Goal: Find specific fact: Find specific fact

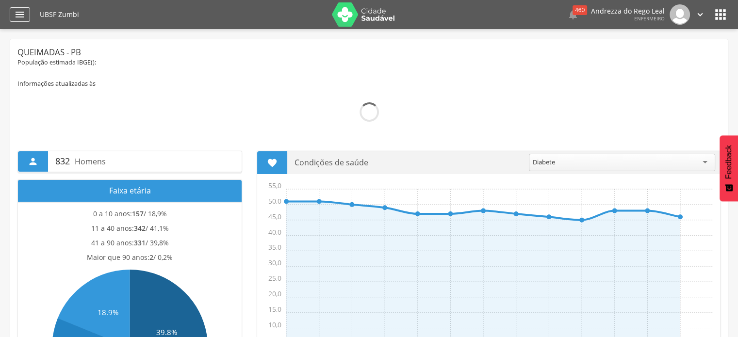
click at [18, 15] on icon "" at bounding box center [20, 15] width 12 height 12
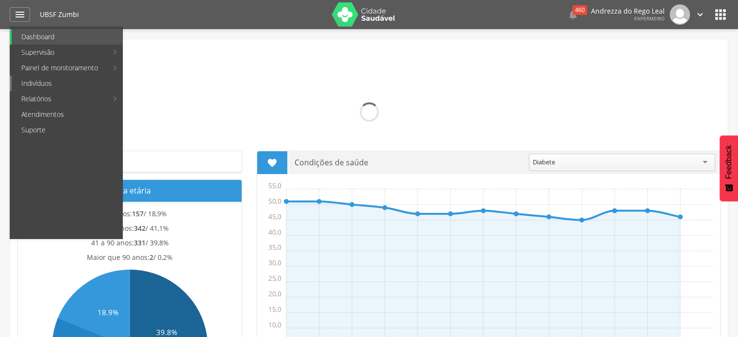
click at [28, 84] on link "Indivíduos" at bounding box center [67, 84] width 111 height 16
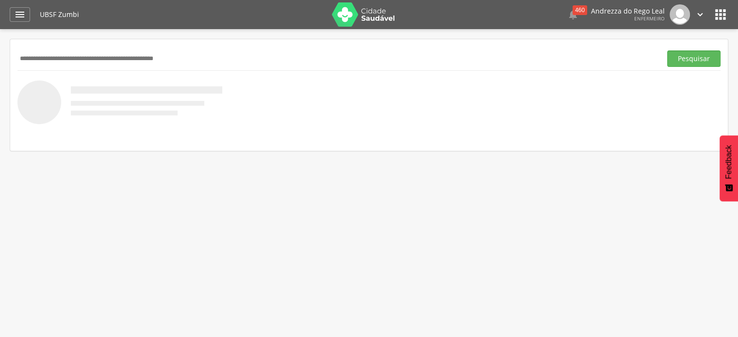
click at [19, 58] on input "text" at bounding box center [337, 58] width 640 height 16
paste input "**********"
type input "**********"
click at [685, 57] on button "Pesquisar" at bounding box center [693, 58] width 53 height 16
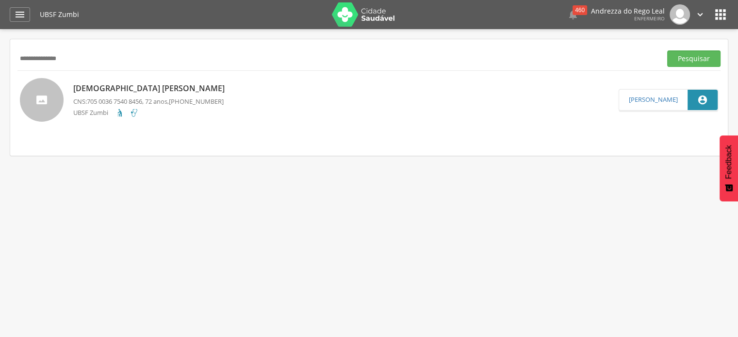
click at [125, 100] on span "705 0036 7540 8456" at bounding box center [114, 101] width 55 height 9
type input "**********"
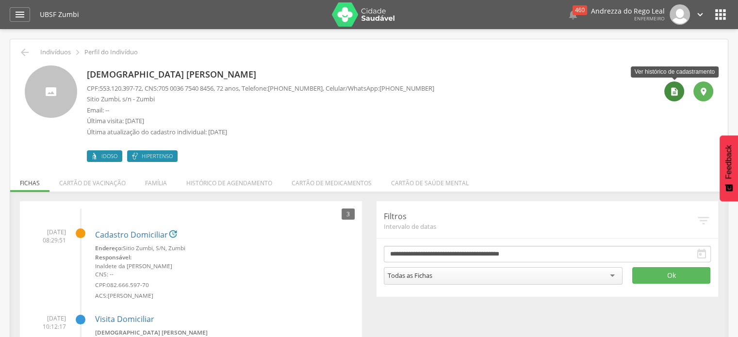
click at [675, 90] on icon "" at bounding box center [675, 92] width 10 height 10
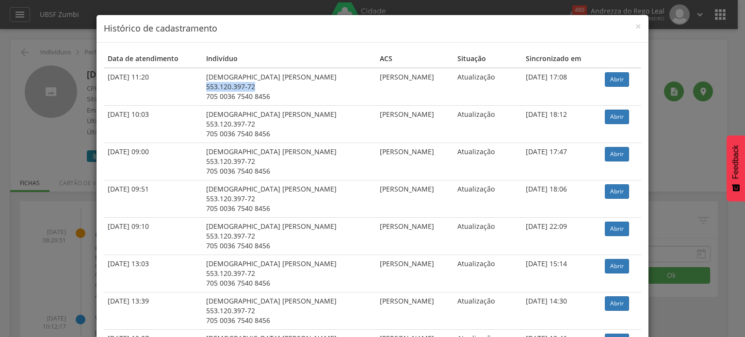
drag, startPoint x: 216, startPoint y: 85, endPoint x: 264, endPoint y: 86, distance: 47.6
click at [264, 86] on div "553.120.397-72" at bounding box center [289, 87] width 166 height 10
copy div "553.120.397-72"
click at [636, 25] on span "×" at bounding box center [639, 26] width 6 height 14
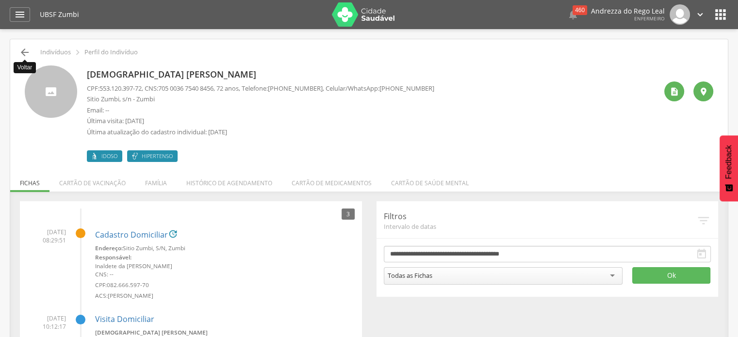
click at [23, 49] on icon "" at bounding box center [25, 53] width 12 height 12
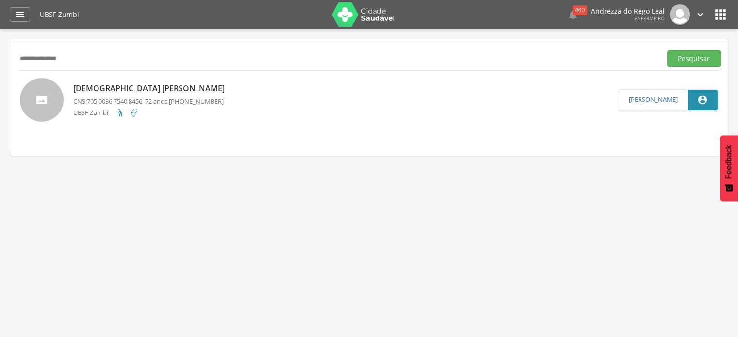
click at [91, 59] on input "**********" at bounding box center [337, 58] width 640 height 16
type input "*"
paste input "**********"
click at [687, 57] on button "Pesquisar" at bounding box center [693, 58] width 53 height 16
click at [124, 91] on p "[PERSON_NAME]" at bounding box center [148, 88] width 150 height 11
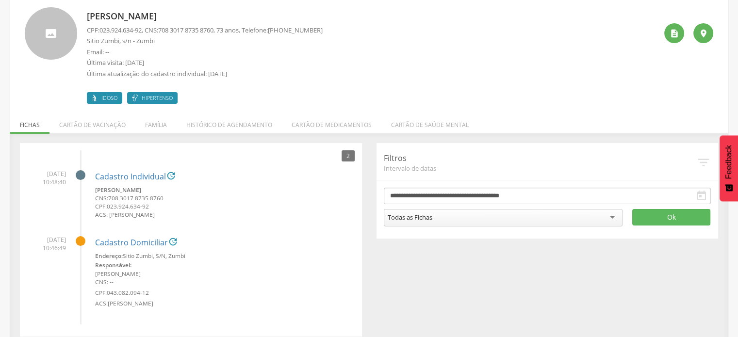
scroll to position [67, 0]
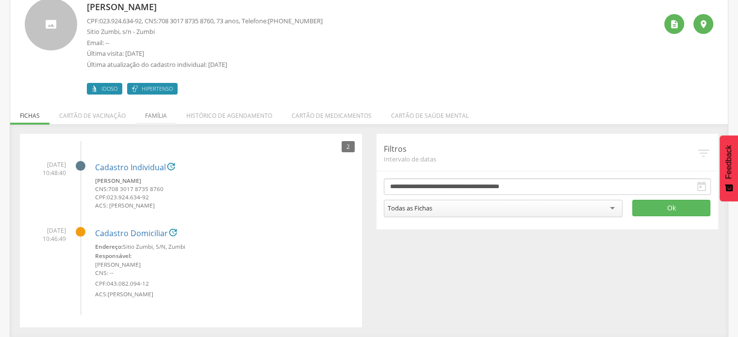
click at [159, 114] on li "Família" at bounding box center [155, 113] width 41 height 23
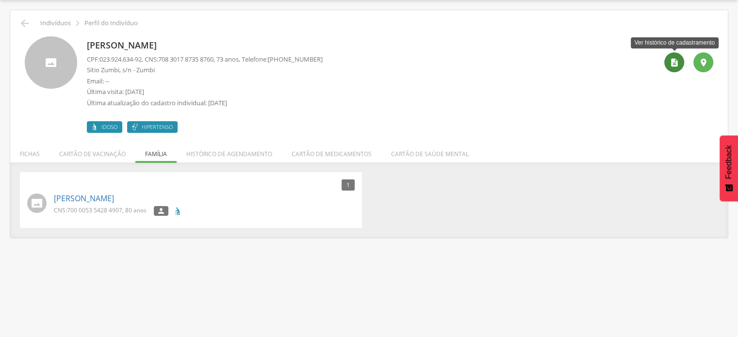
click at [674, 62] on icon "" at bounding box center [675, 63] width 10 height 10
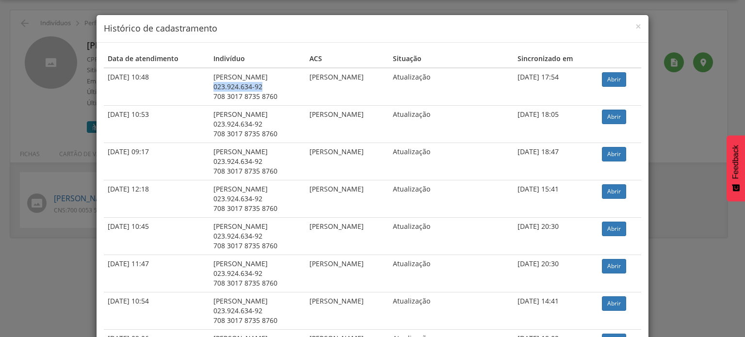
drag, startPoint x: 206, startPoint y: 86, endPoint x: 254, endPoint y: 88, distance: 48.1
click at [254, 88] on div "023.924.634-92" at bounding box center [258, 87] width 89 height 10
copy div "023.924.634-92"
click at [636, 26] on span "×" at bounding box center [639, 26] width 6 height 14
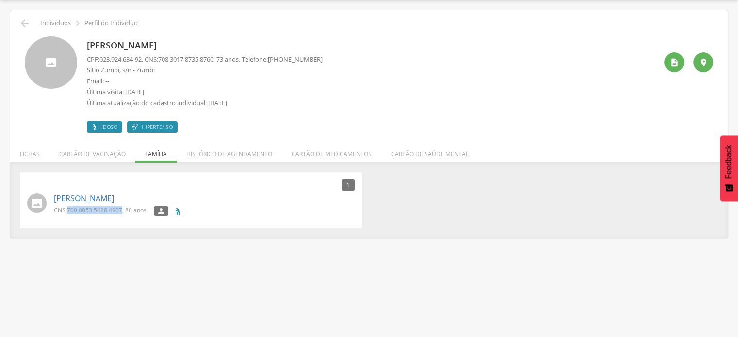
drag, startPoint x: 68, startPoint y: 208, endPoint x: 121, endPoint y: 211, distance: 53.4
click at [121, 211] on span "700 0053 5428 4907" at bounding box center [94, 210] width 55 height 8
copy span "700 0053 5428 4907"
click at [25, 24] on icon "" at bounding box center [25, 23] width 12 height 12
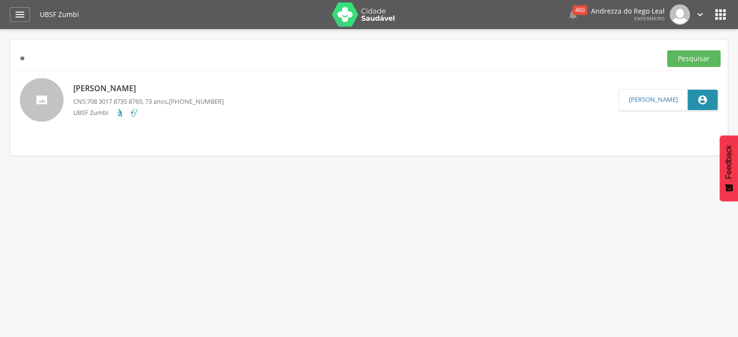
type input "*"
paste input "**********"
type input "**********"
click at [695, 59] on button "Pesquisar" at bounding box center [693, 58] width 53 height 16
click at [99, 97] on span "700 0053 5428 4907" at bounding box center [114, 101] width 55 height 9
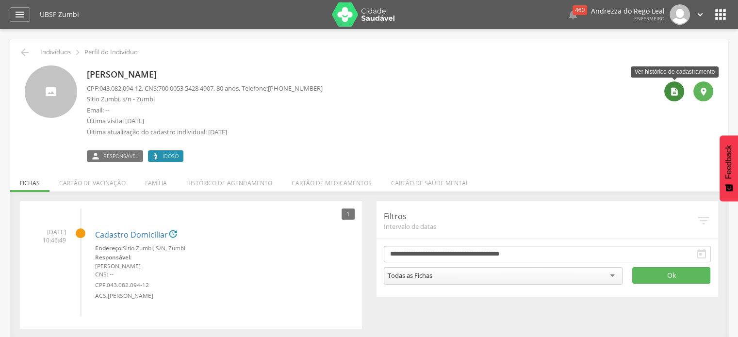
click at [675, 93] on icon "" at bounding box center [675, 92] width 10 height 10
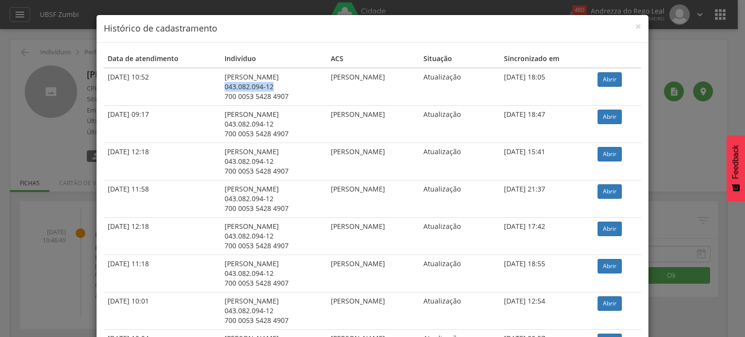
drag, startPoint x: 217, startPoint y: 85, endPoint x: 269, endPoint y: 86, distance: 51.4
click at [269, 86] on div "043.082.094-12" at bounding box center [274, 87] width 99 height 10
copy div "043.082.094-12"
click at [636, 26] on span "×" at bounding box center [639, 26] width 6 height 14
